Goal: Book appointment/travel/reservation

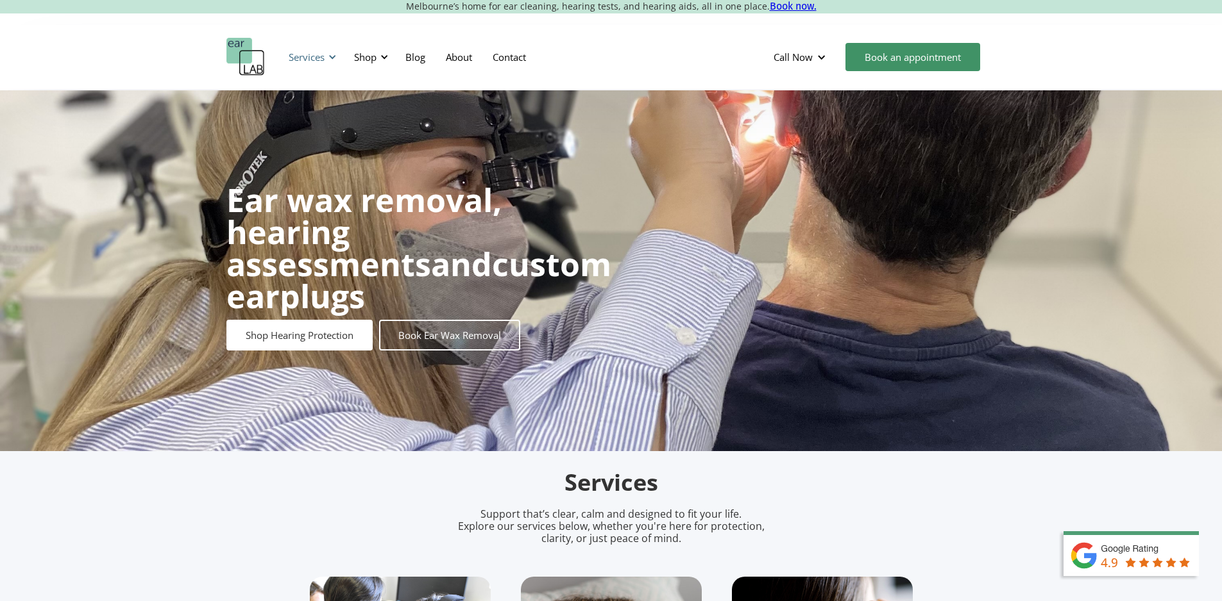
click at [305, 61] on div "Services" at bounding box center [307, 57] width 36 height 13
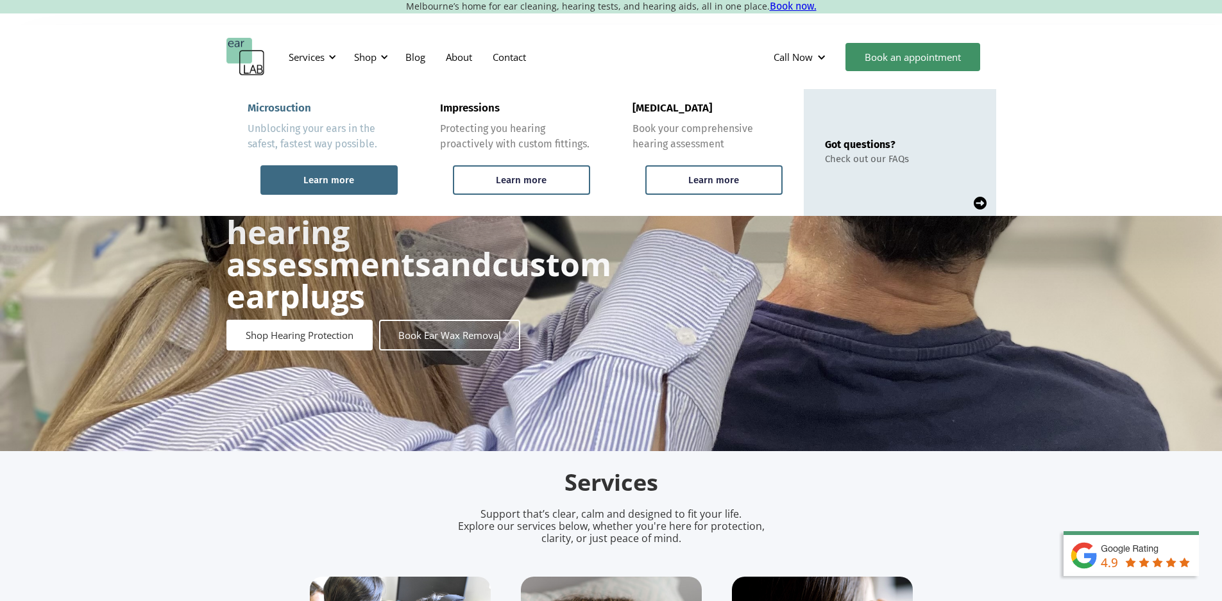
click at [313, 177] on div "Learn more" at bounding box center [328, 180] width 51 height 12
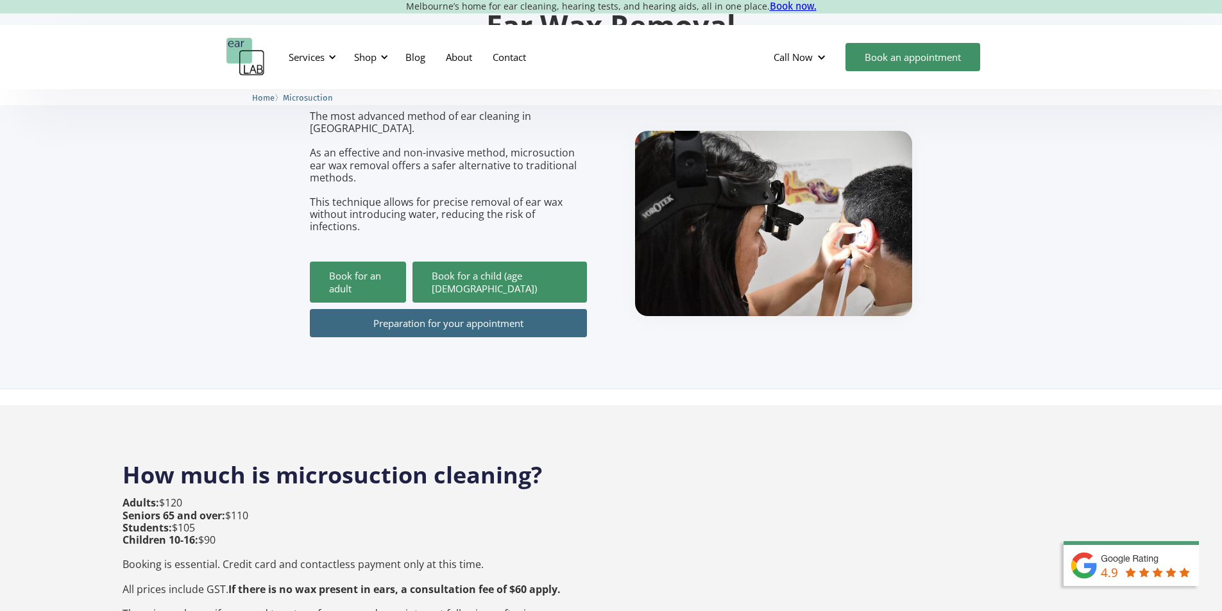
scroll to position [128, 0]
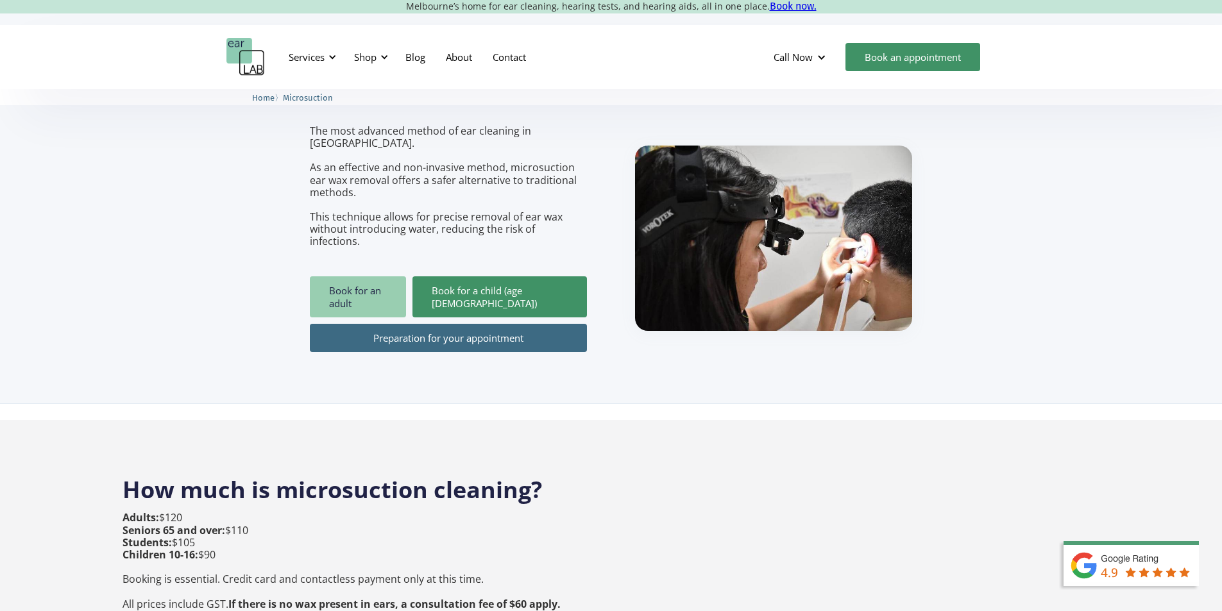
click at [349, 280] on link "Book for an adult" at bounding box center [358, 296] width 96 height 41
